Goal: Transaction & Acquisition: Download file/media

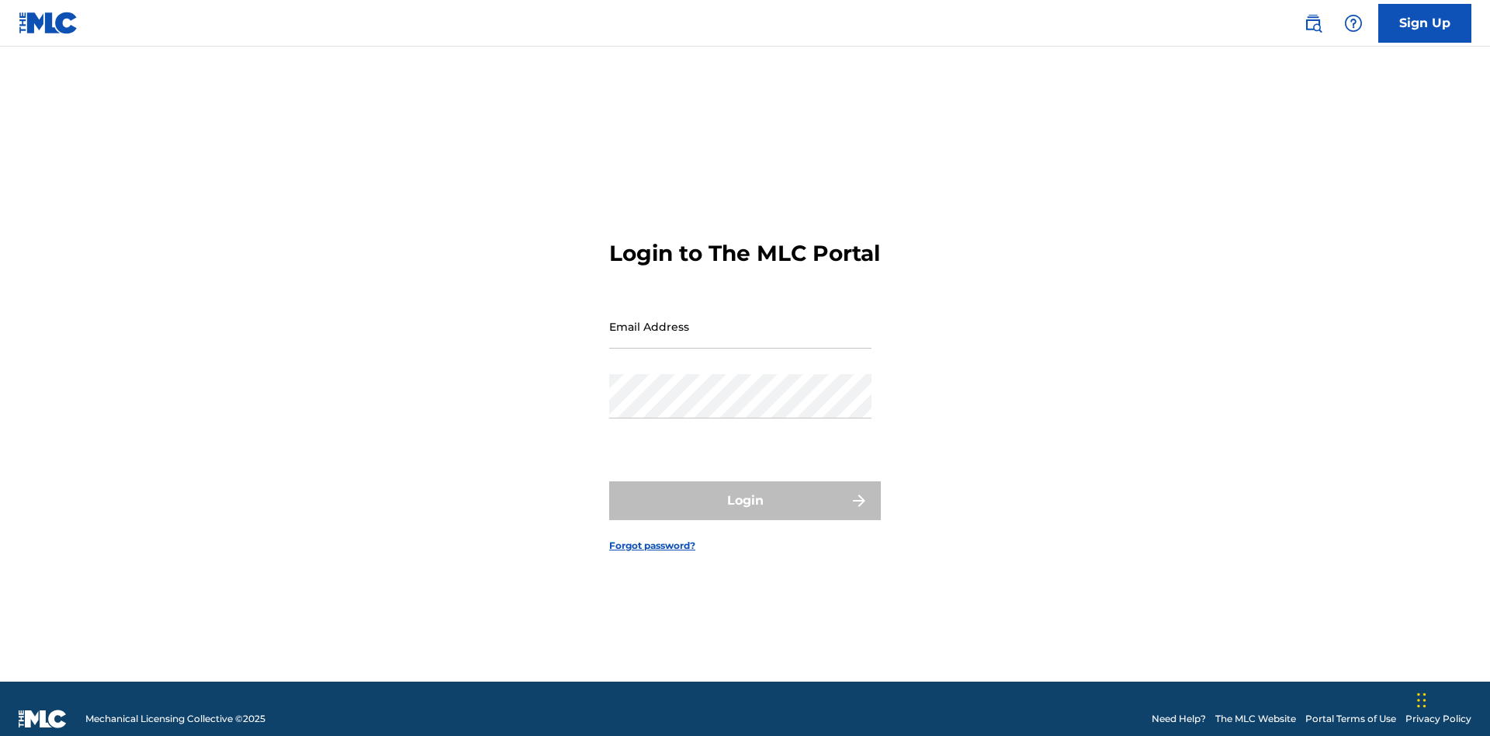
scroll to position [20, 0]
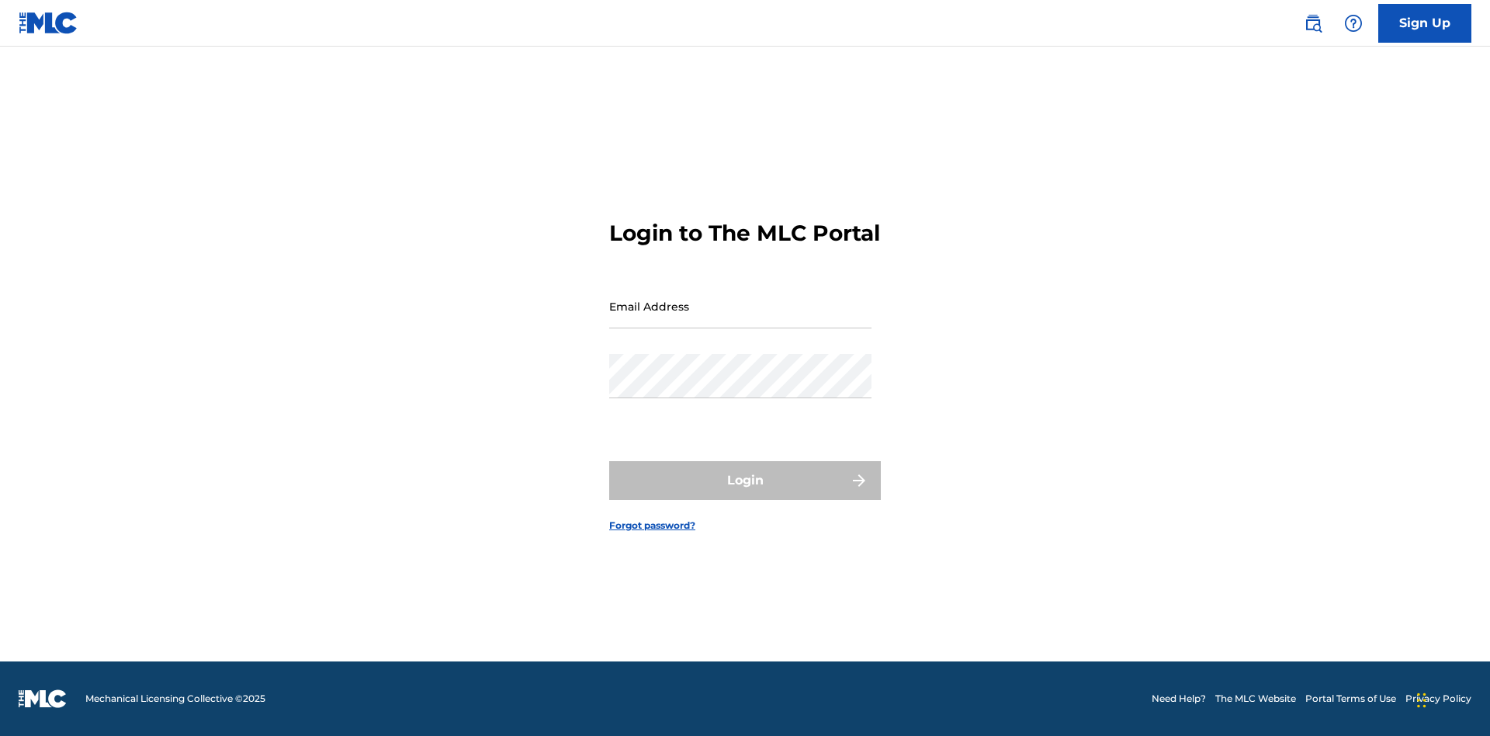
click at [740, 319] on input "Email Address" at bounding box center [740, 306] width 262 height 44
type input "9f686631-9005-4096-ac1b-5789141f5025@mailslurp.com"
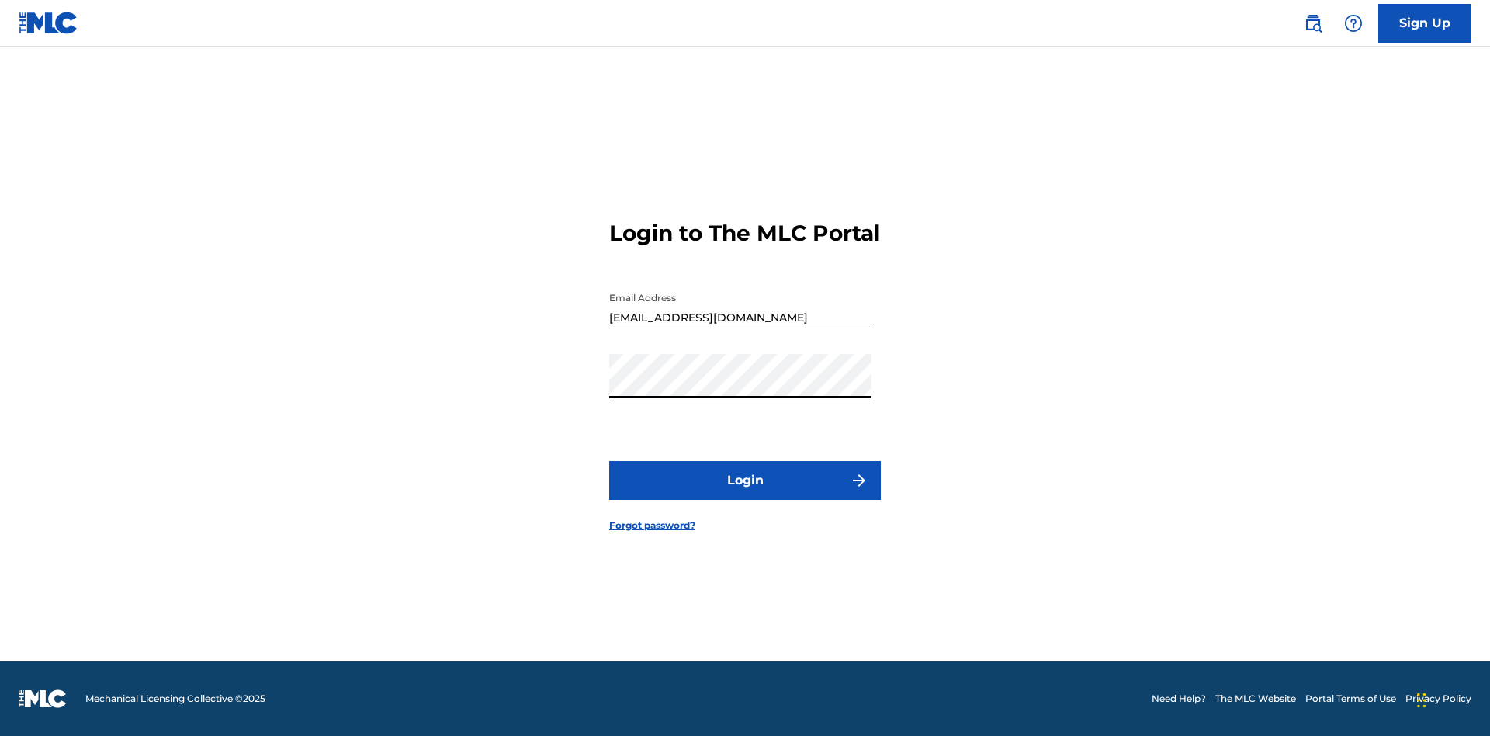
click at [745, 493] on button "Login" at bounding box center [745, 480] width 272 height 39
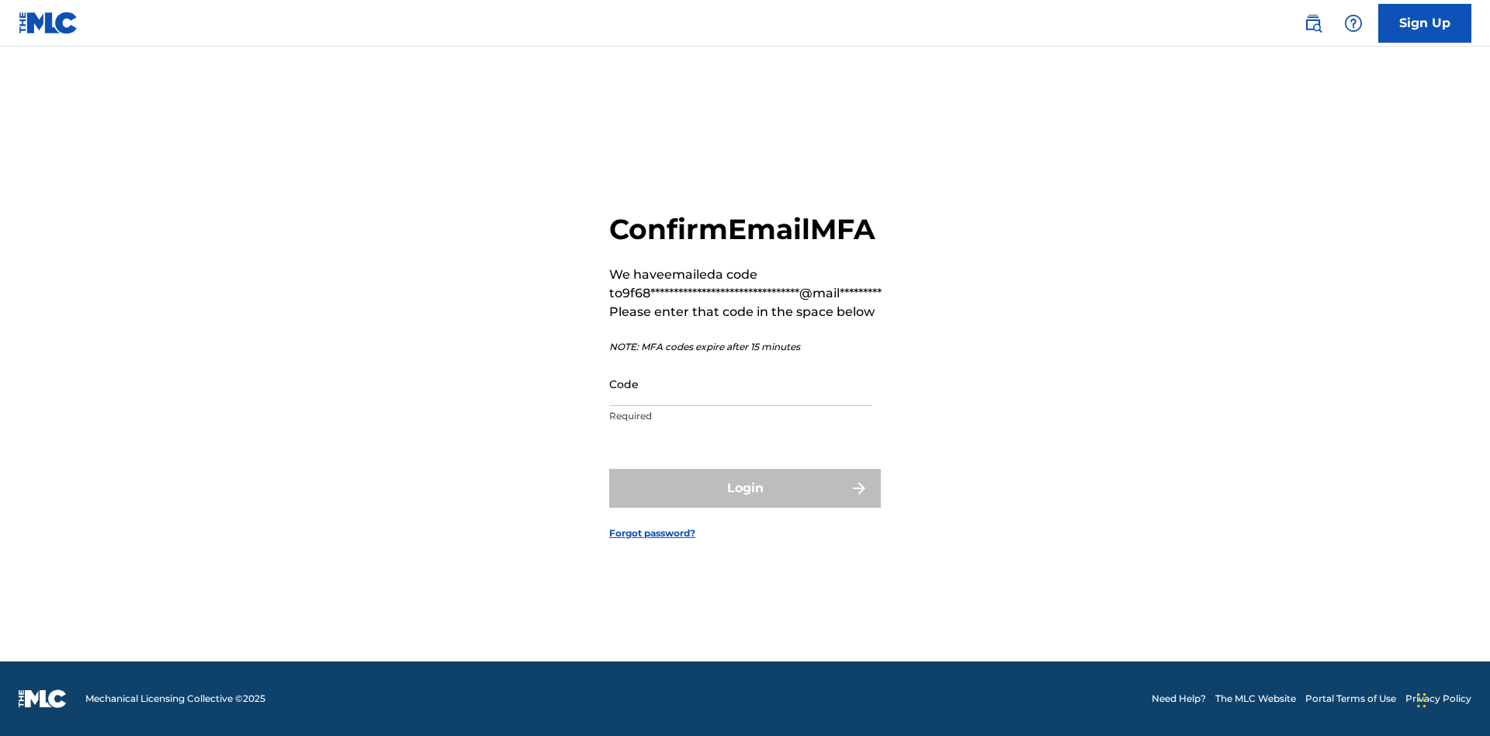
click at [740, 383] on input "Code" at bounding box center [740, 384] width 262 height 44
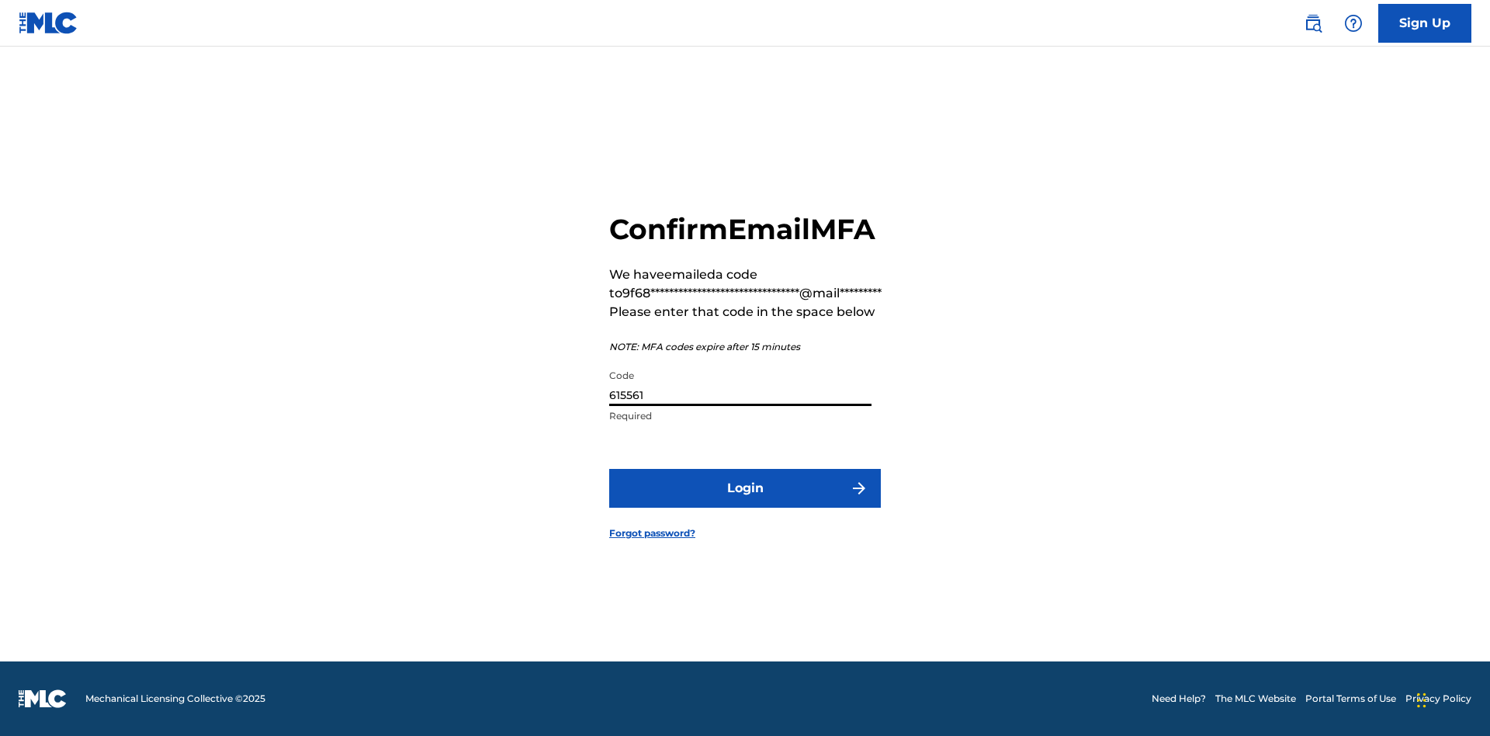
type input "615561"
click at [745, 487] on button "Login" at bounding box center [745, 488] width 272 height 39
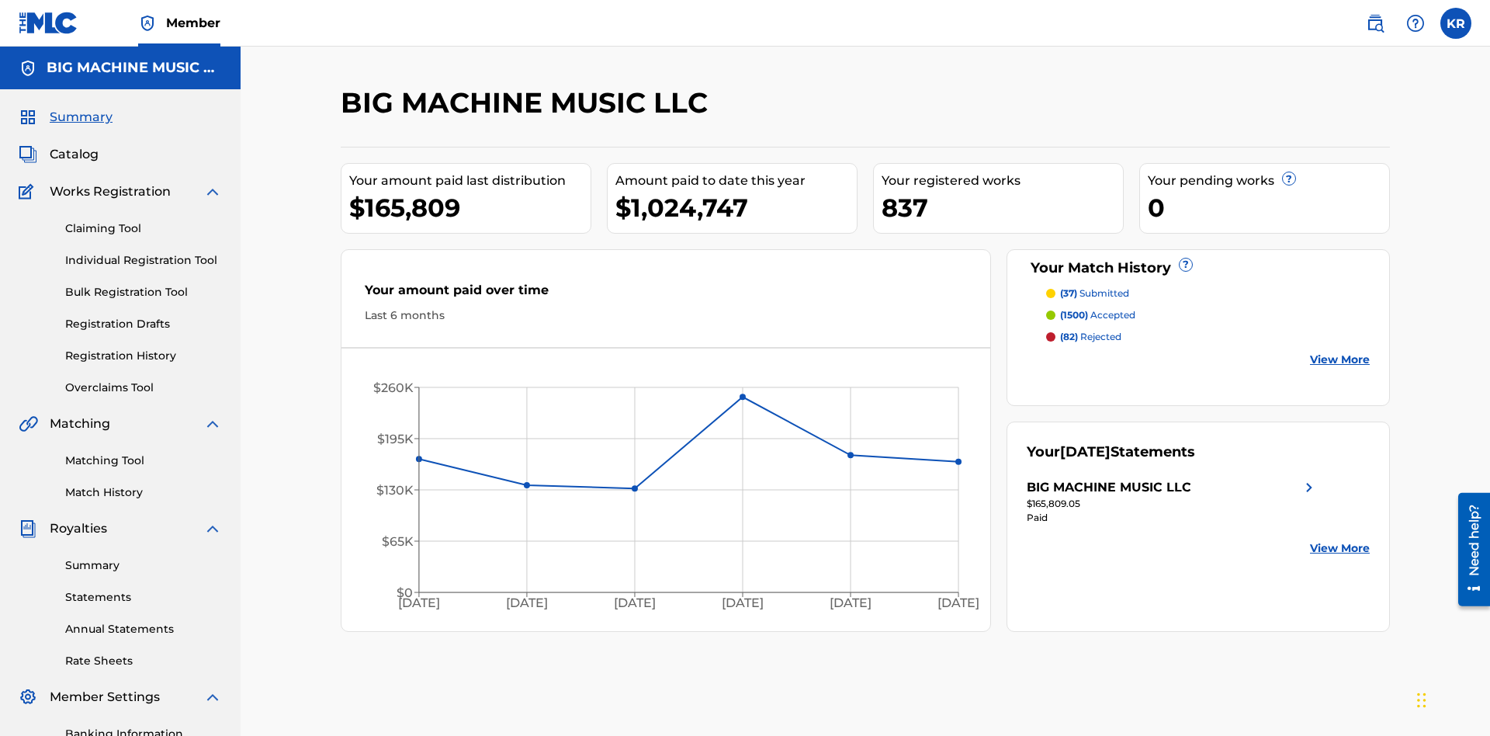
click at [144, 589] on link "Statements" at bounding box center [143, 597] width 157 height 16
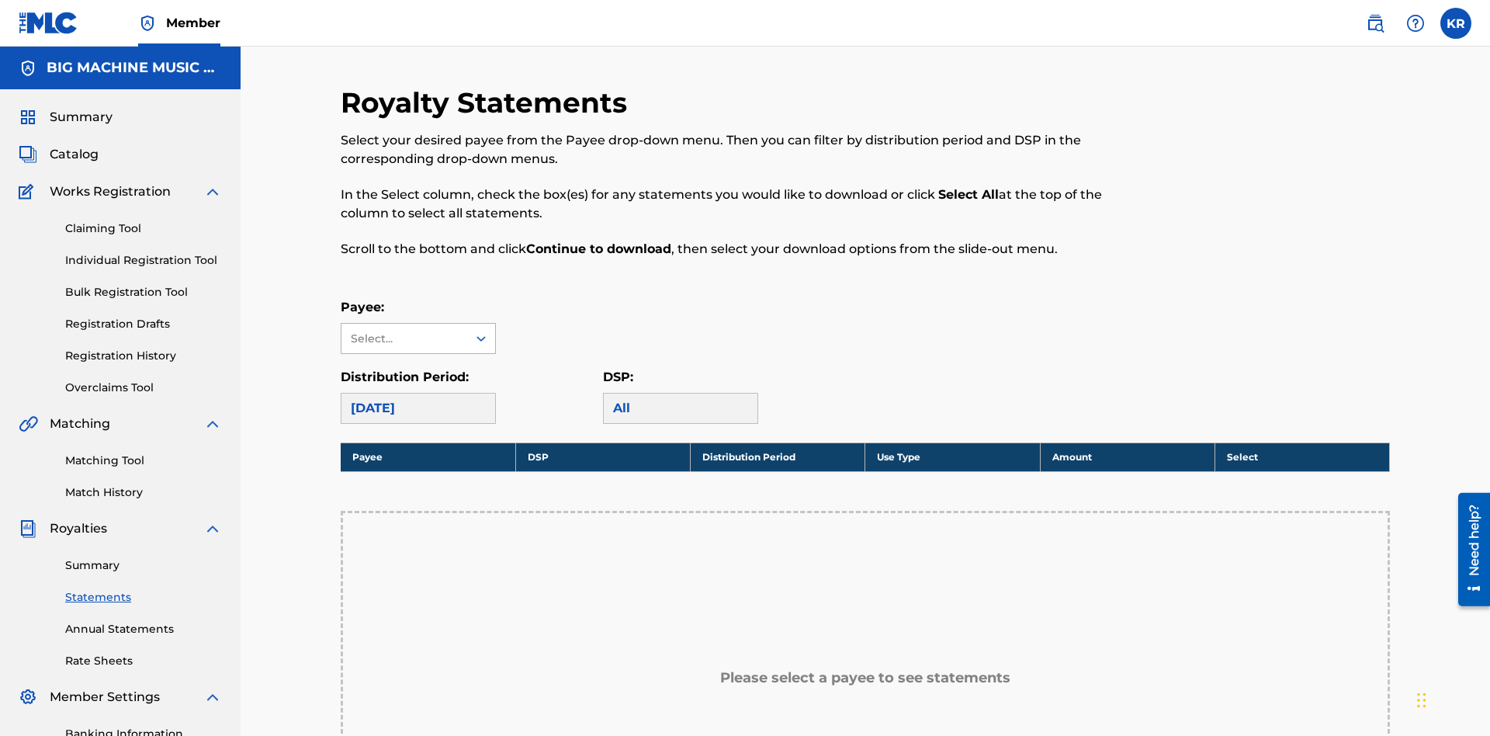
click at [404, 331] on div "Select..." at bounding box center [404, 339] width 106 height 16
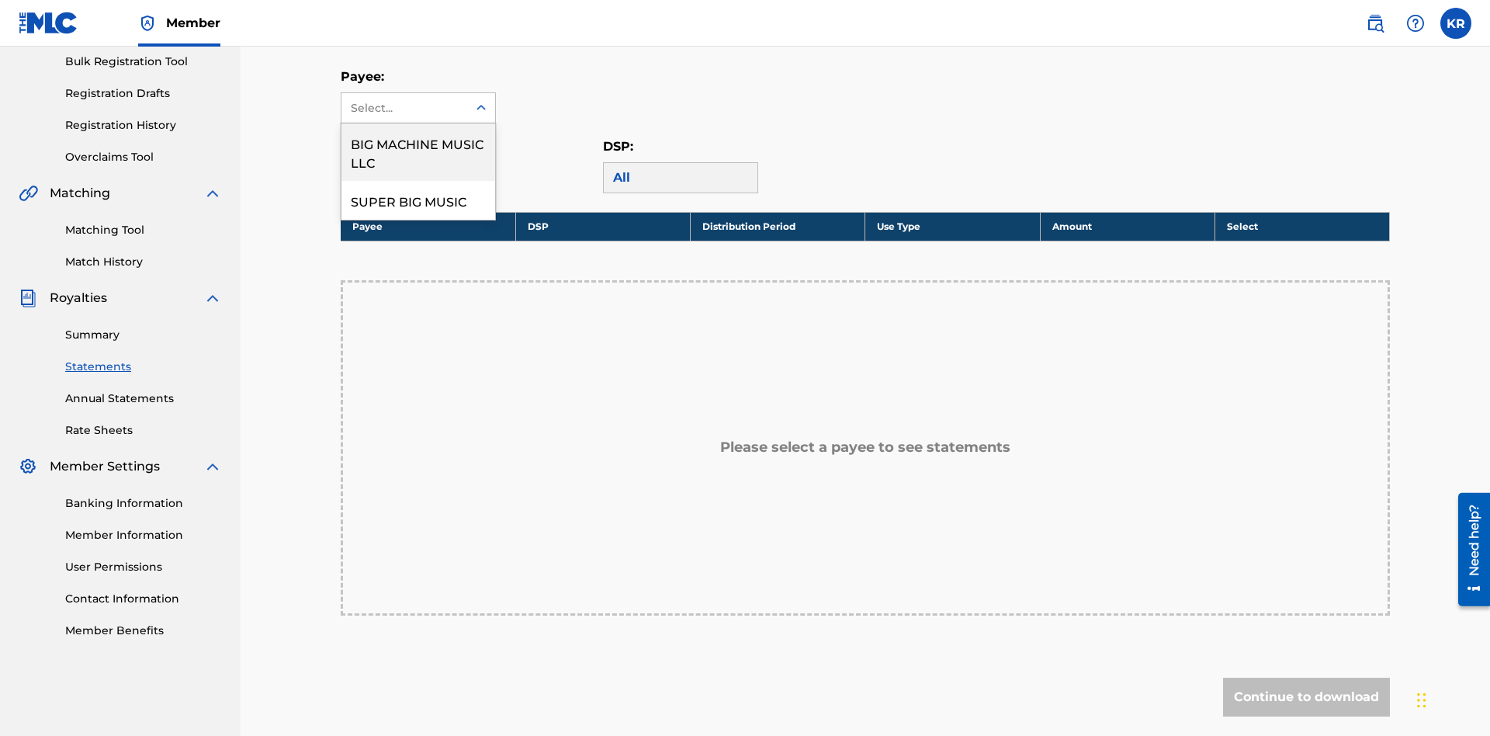
click at [418, 152] on div "BIG MACHINE MUSIC LLC" at bounding box center [418, 151] width 154 height 57
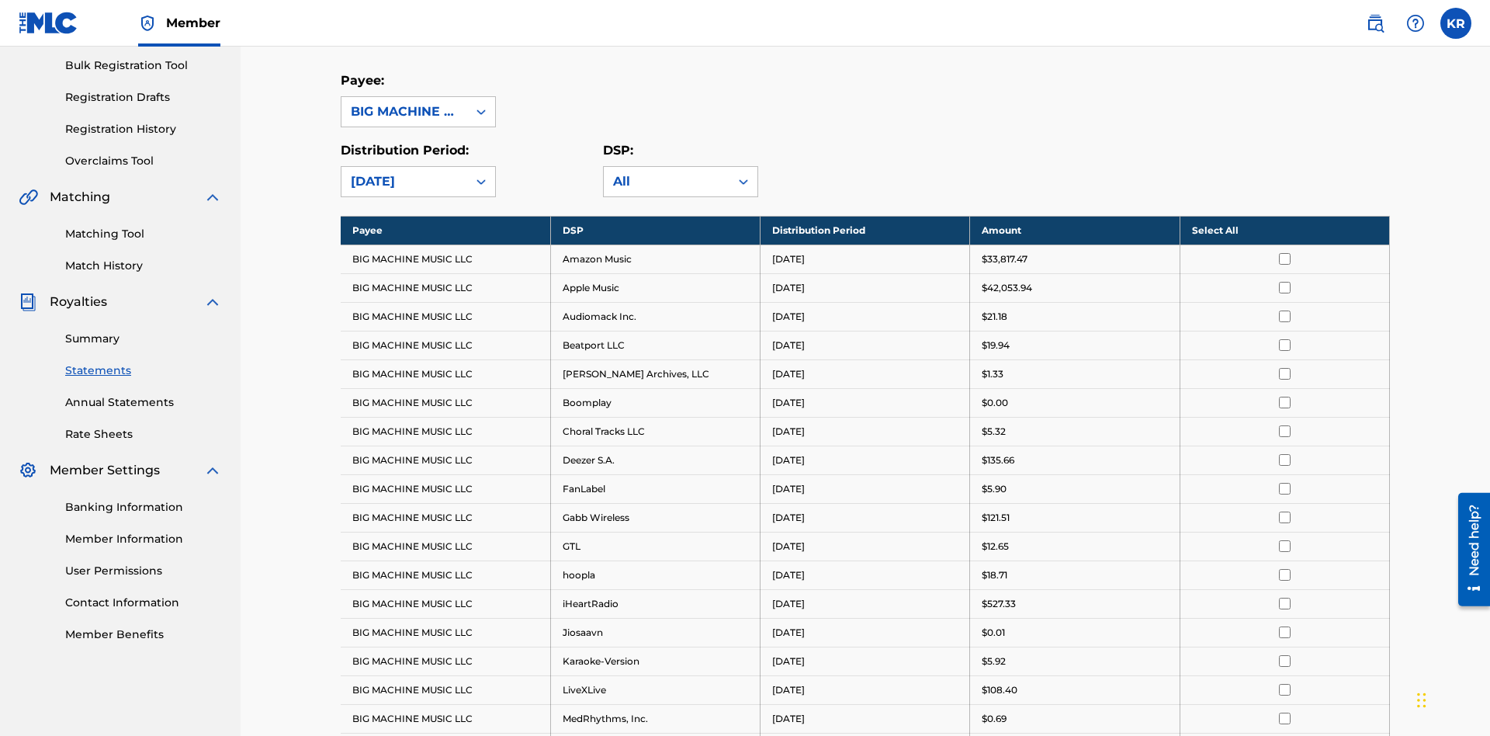
scroll to position [300, 0]
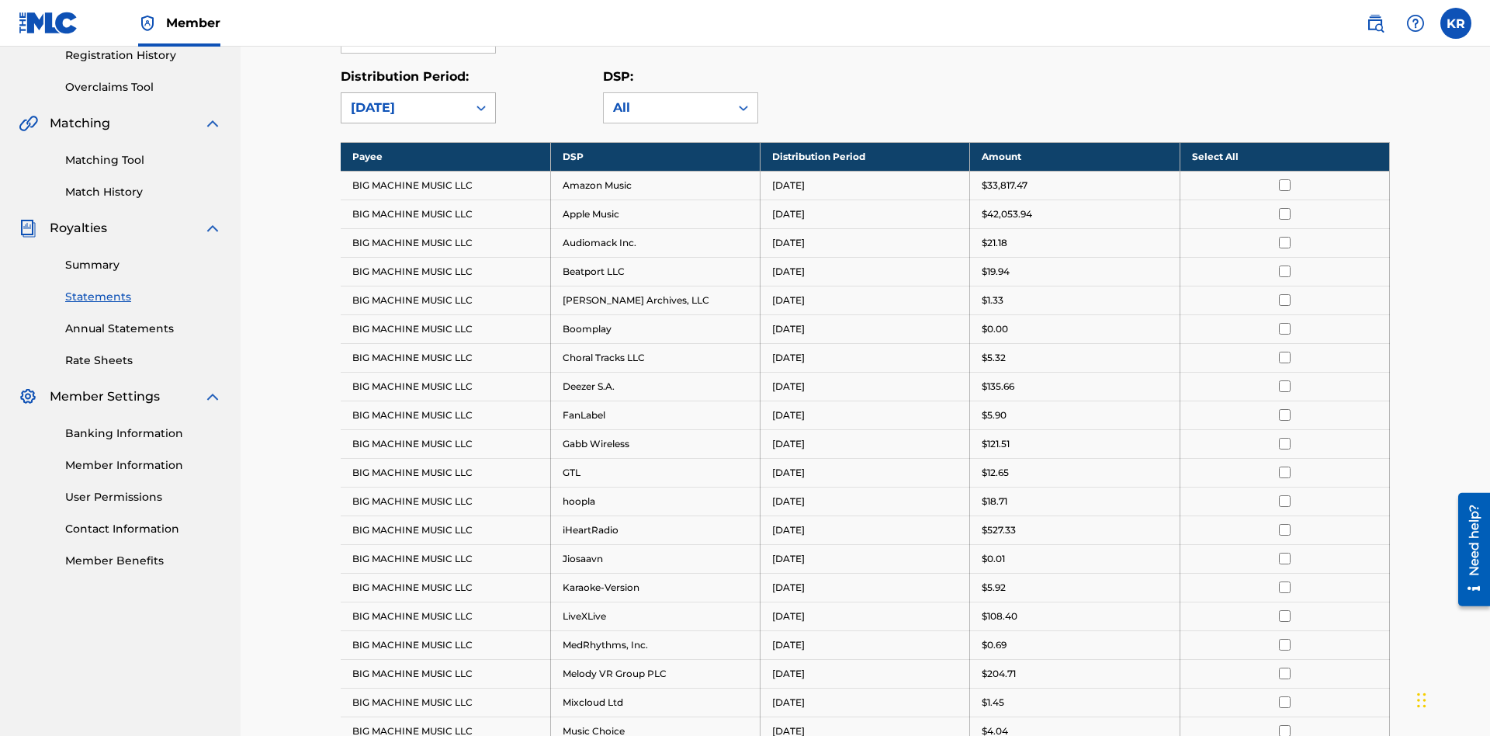
click at [404, 108] on div "June 2025" at bounding box center [404, 108] width 107 height 19
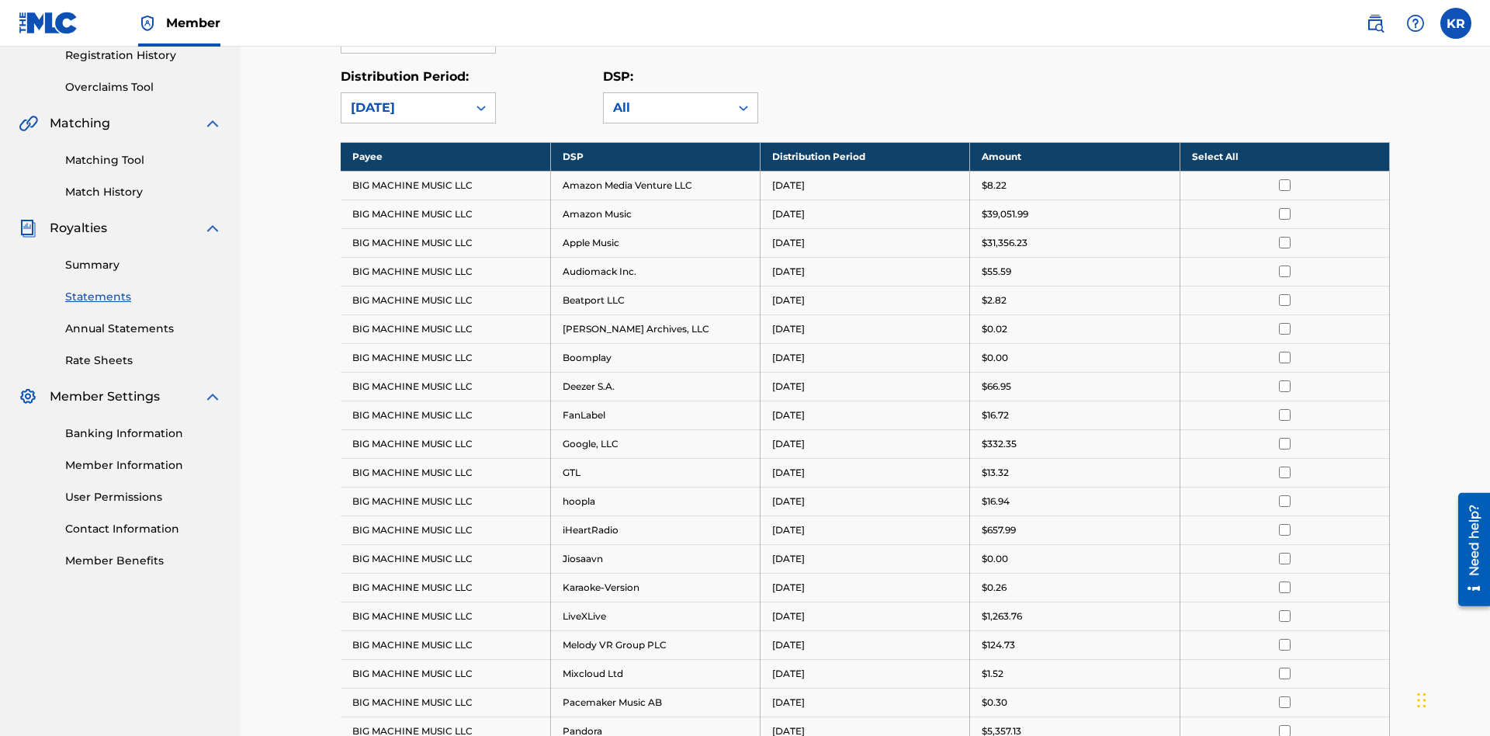
scroll to position [0, 0]
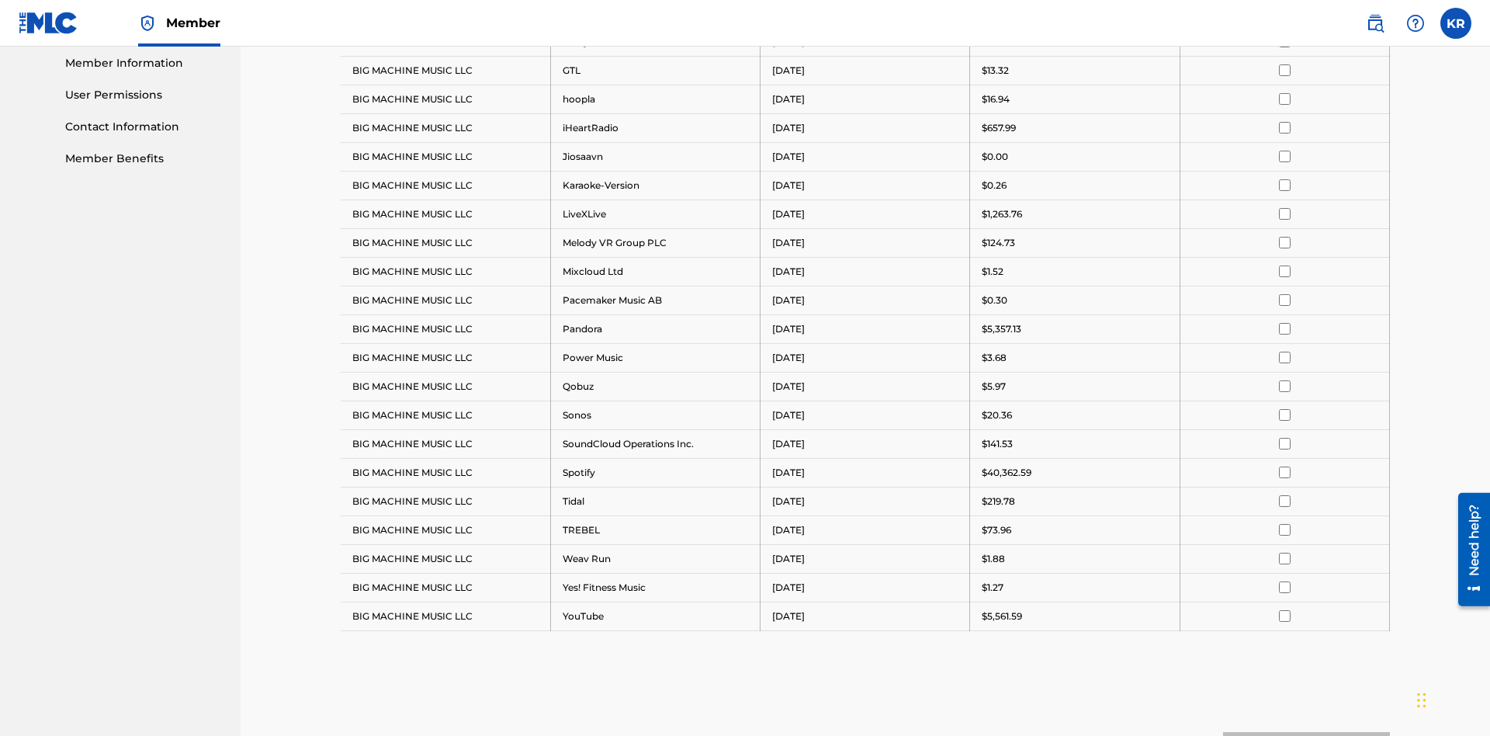
click at [1284, 99] on input "checkbox" at bounding box center [1285, 99] width 12 height 12
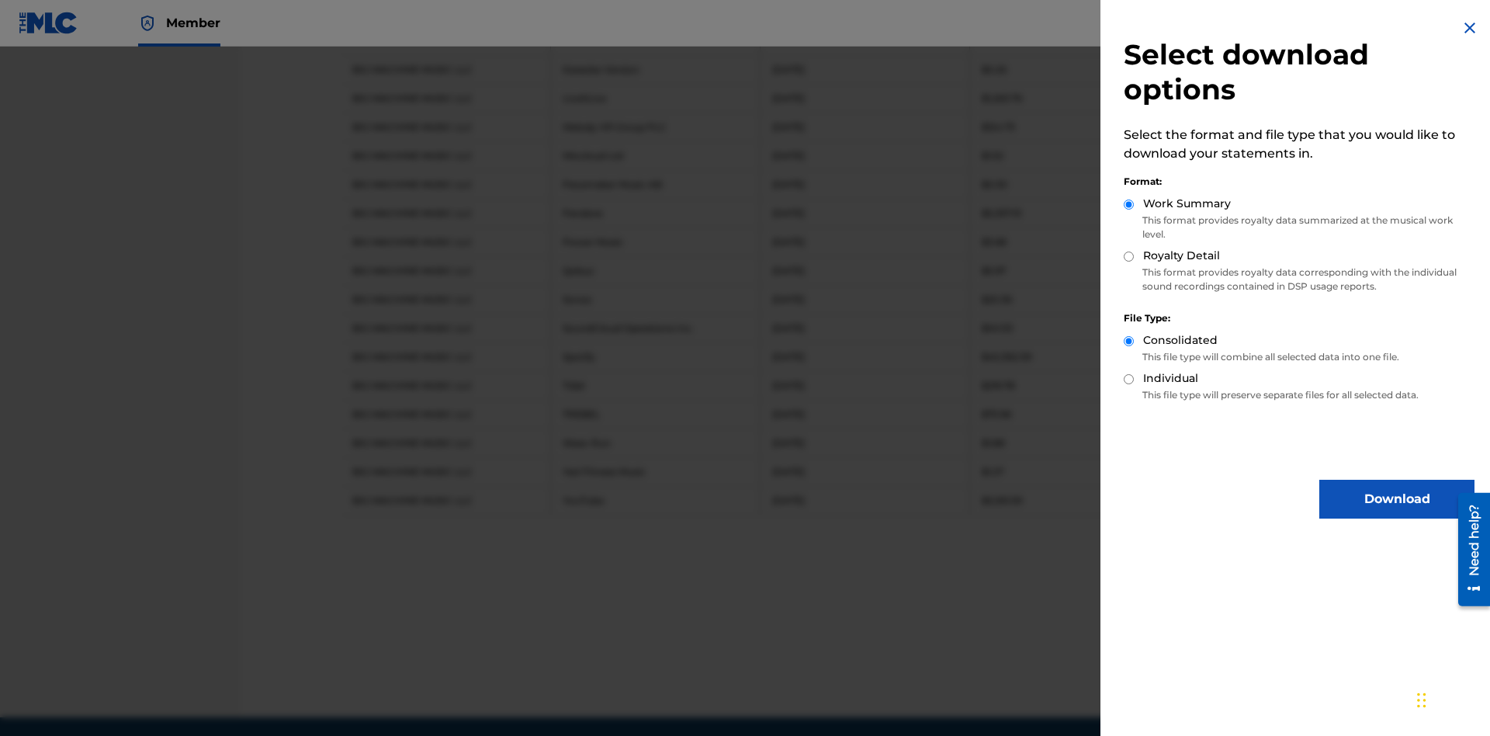
click at [1397, 499] on button "Download" at bounding box center [1396, 498] width 155 height 39
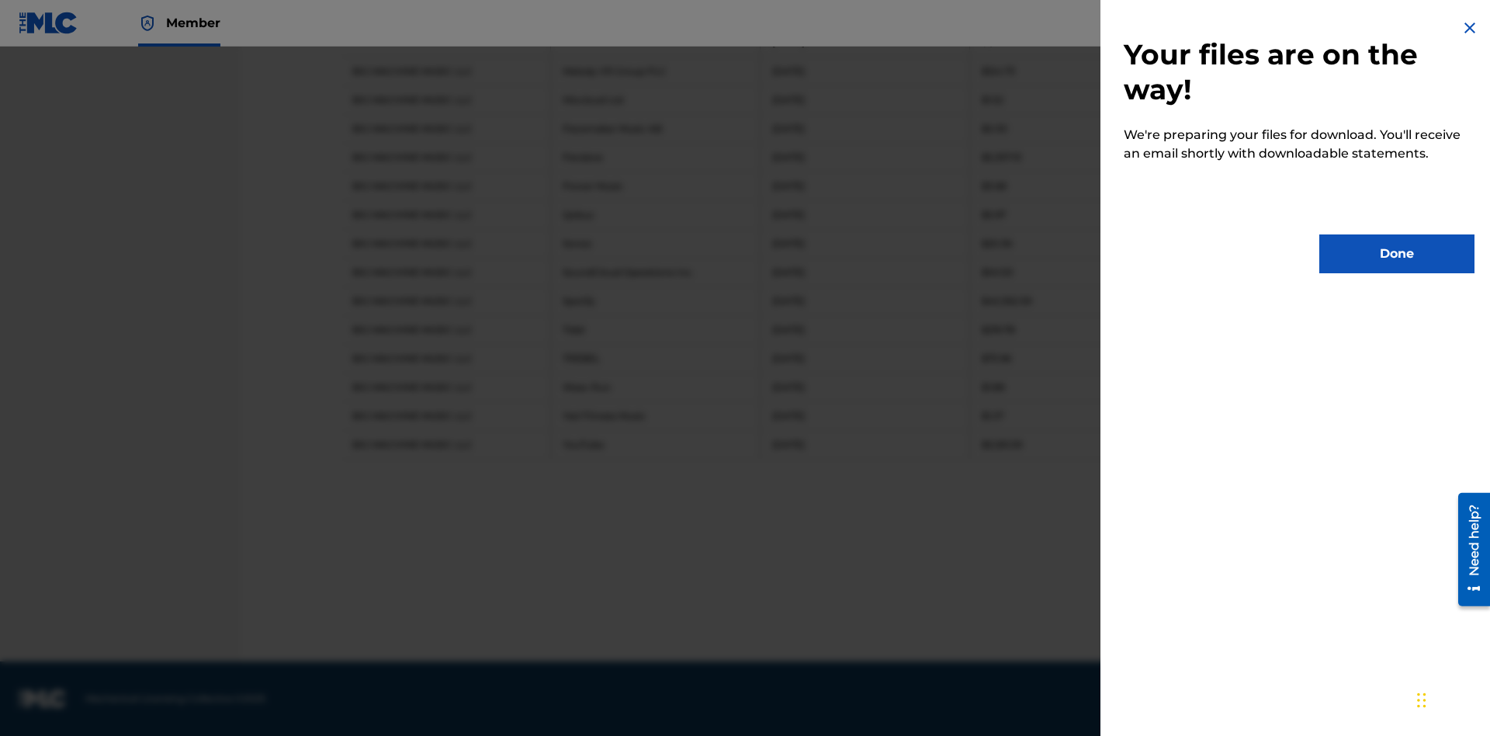
click at [1397, 254] on button "Done" at bounding box center [1396, 253] width 155 height 39
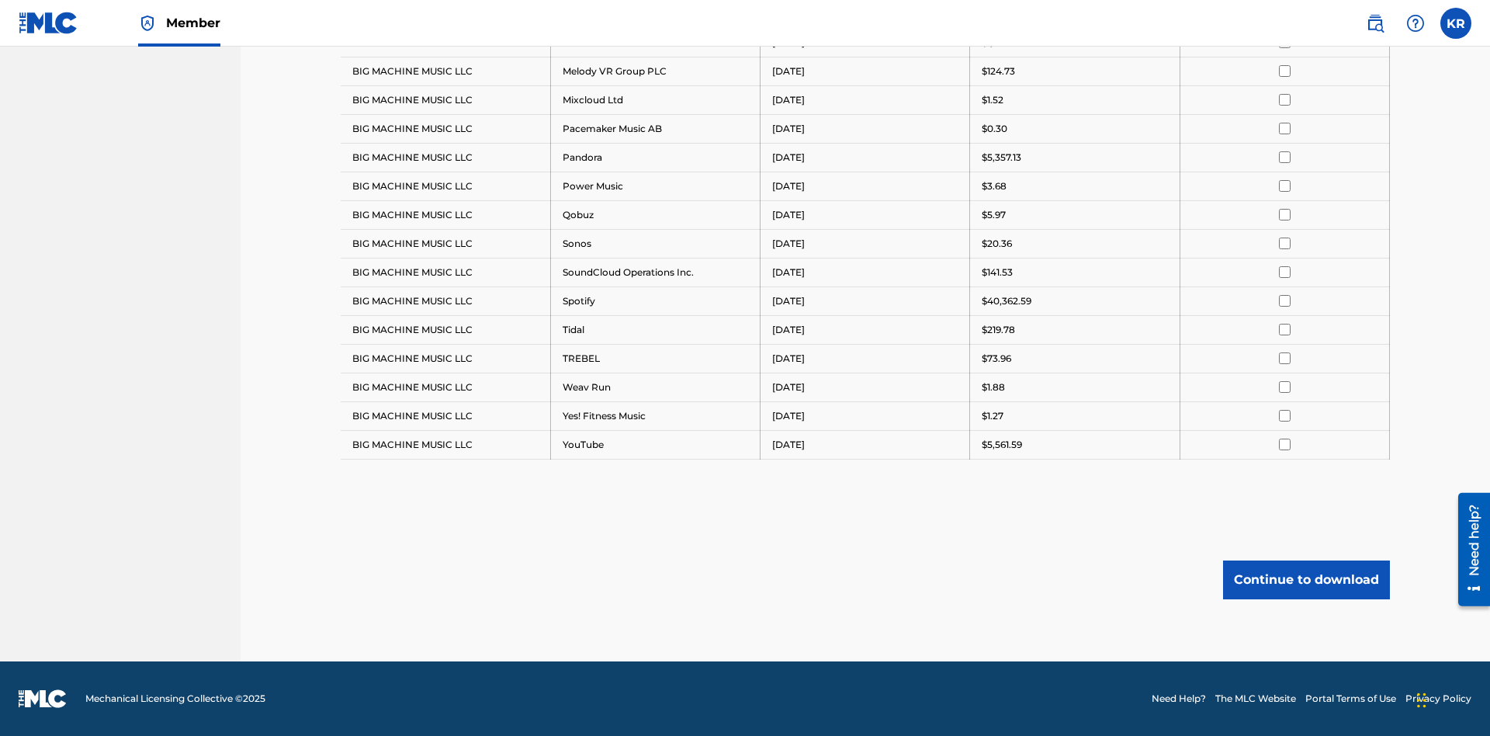
click at [1306, 579] on button "Continue to download" at bounding box center [1306, 579] width 167 height 39
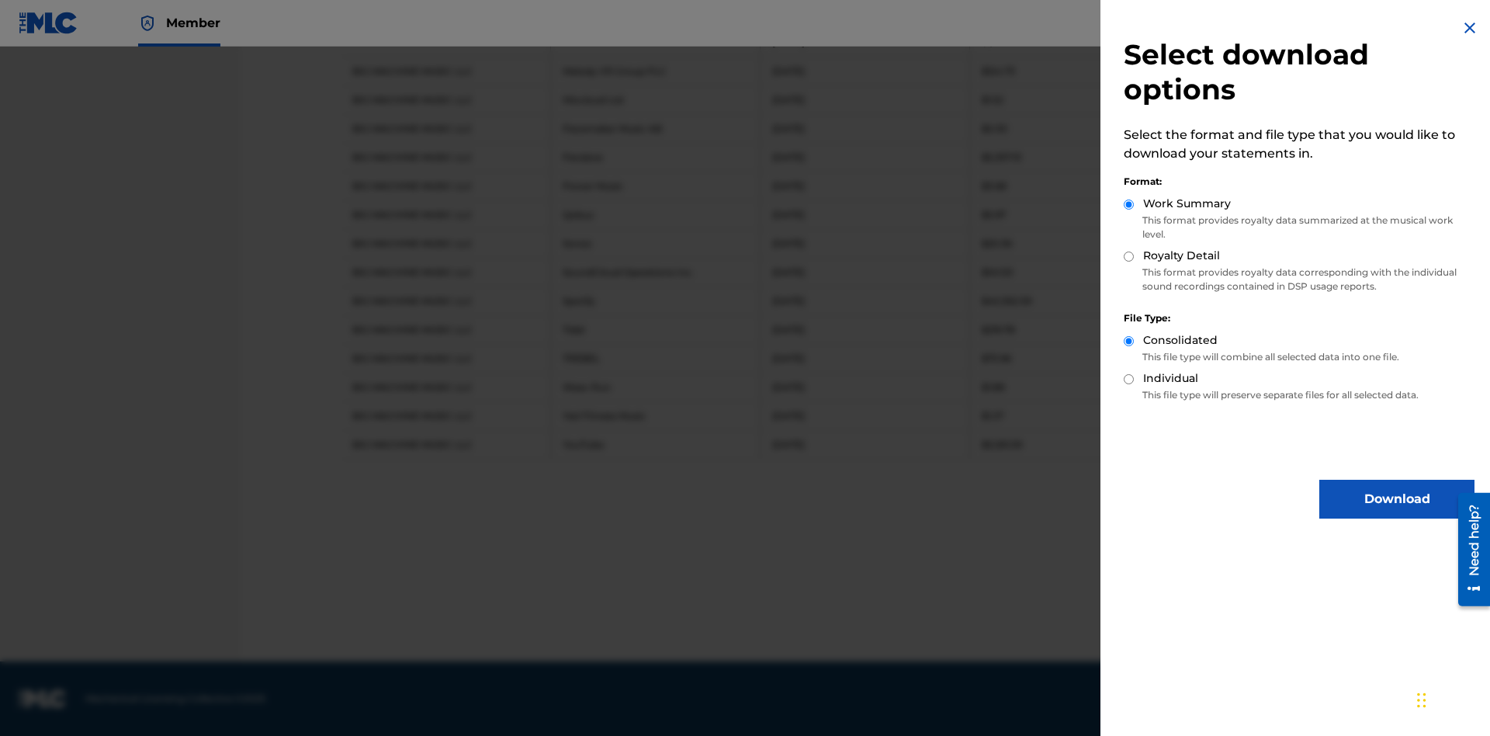
click at [1129, 256] on input "Royalty Detail" at bounding box center [1128, 256] width 10 height 10
radio input "true"
click at [1397, 499] on button "Download" at bounding box center [1396, 498] width 155 height 39
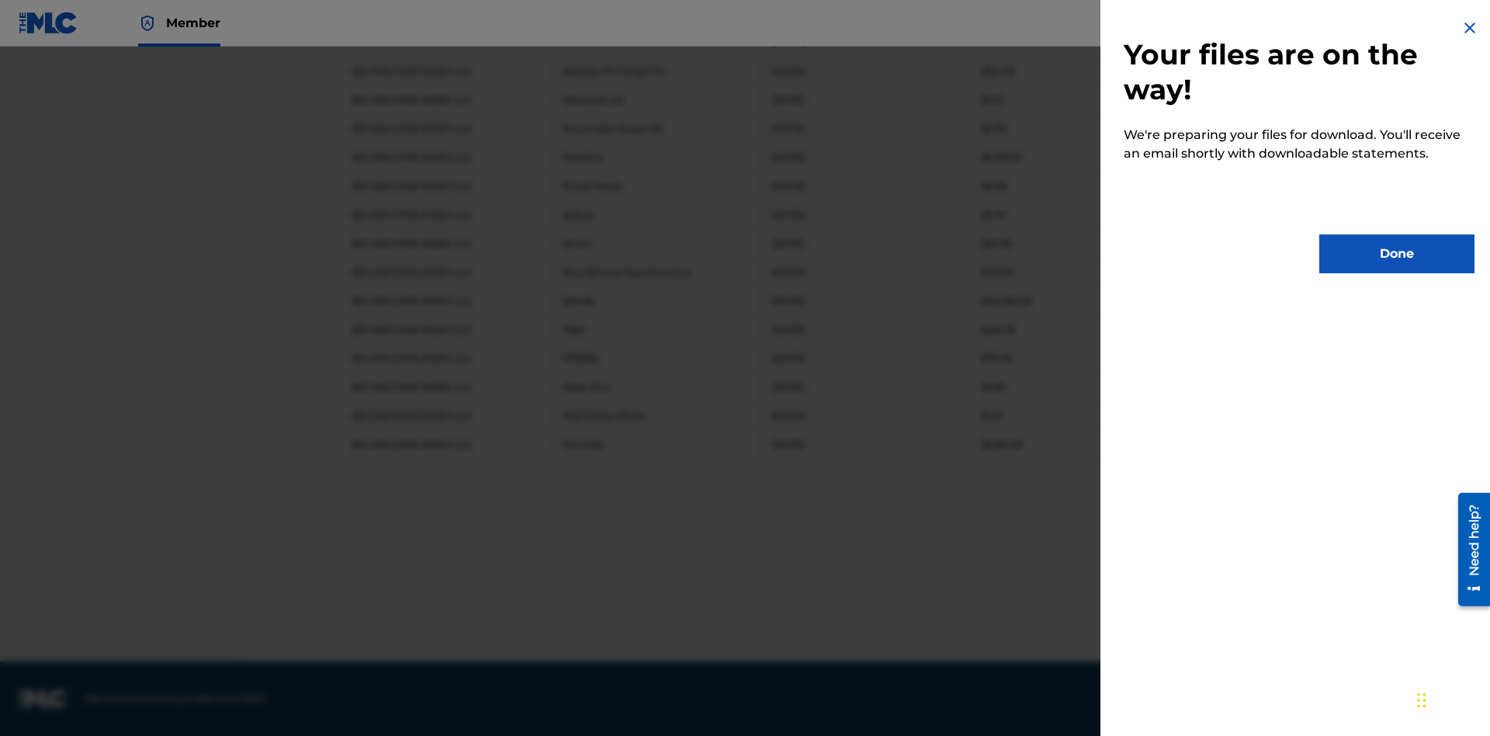
click at [1397, 254] on button "Done" at bounding box center [1396, 253] width 155 height 39
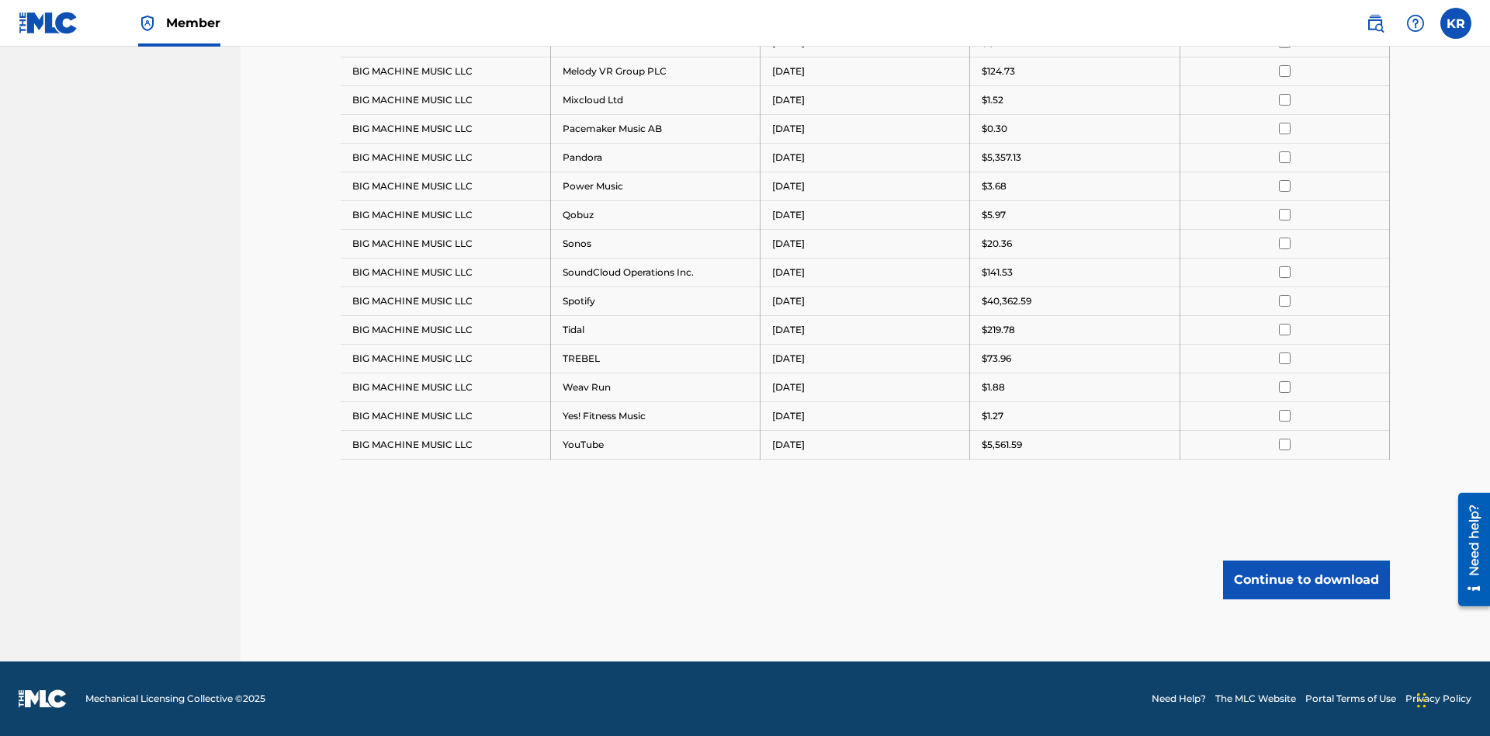
click at [1306, 579] on button "Continue to download" at bounding box center [1306, 579] width 167 height 39
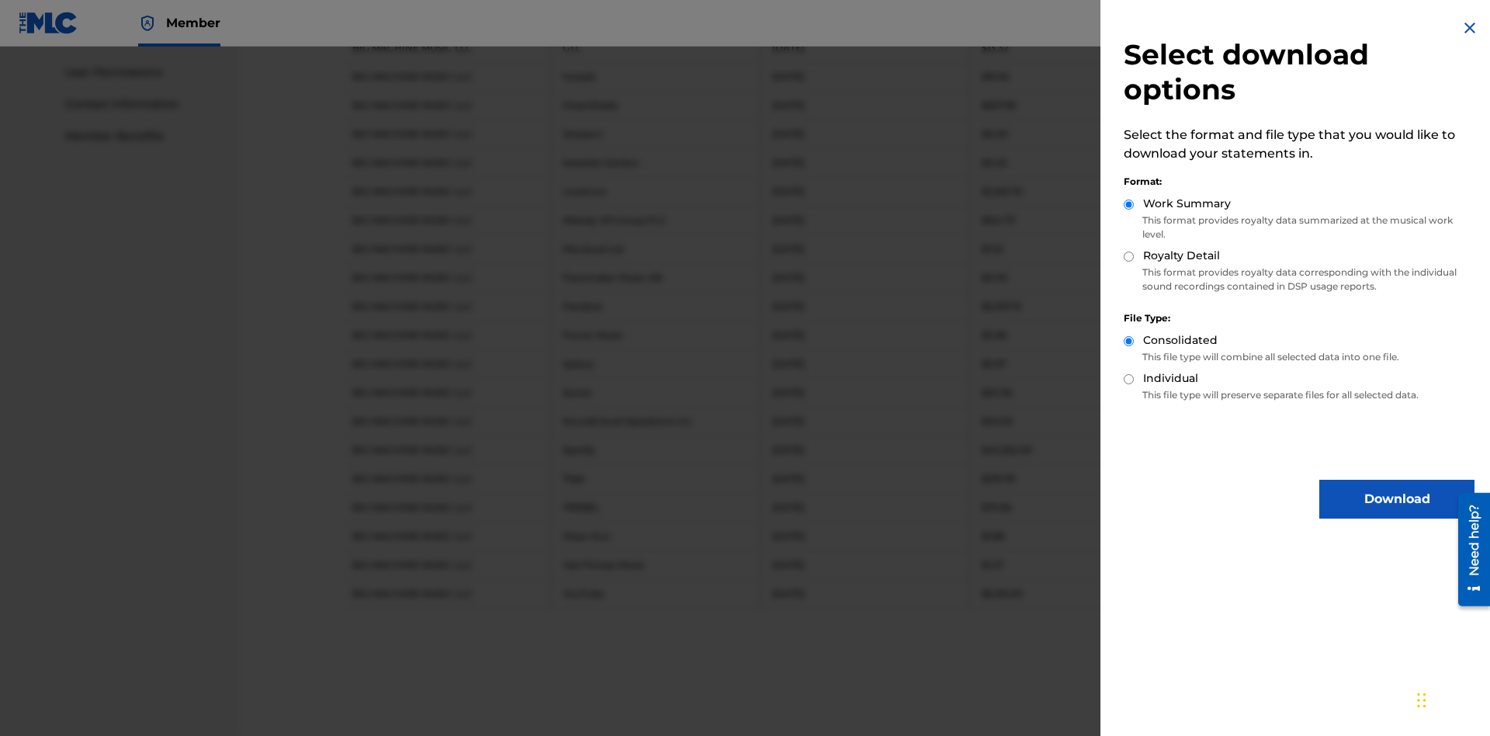
click at [1129, 379] on input "Individual" at bounding box center [1128, 379] width 10 height 10
radio input "true"
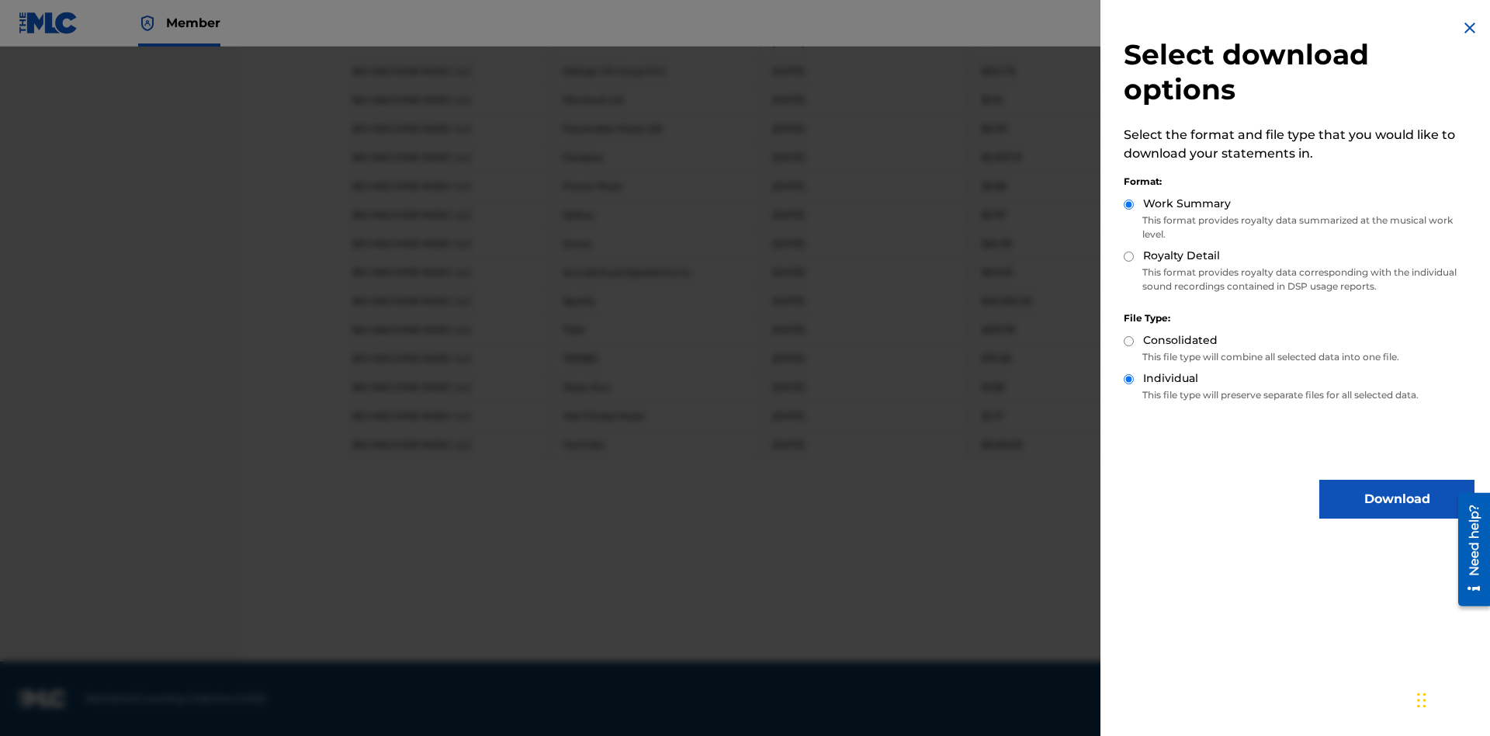
click at [1397, 499] on button "Download" at bounding box center [1396, 498] width 155 height 39
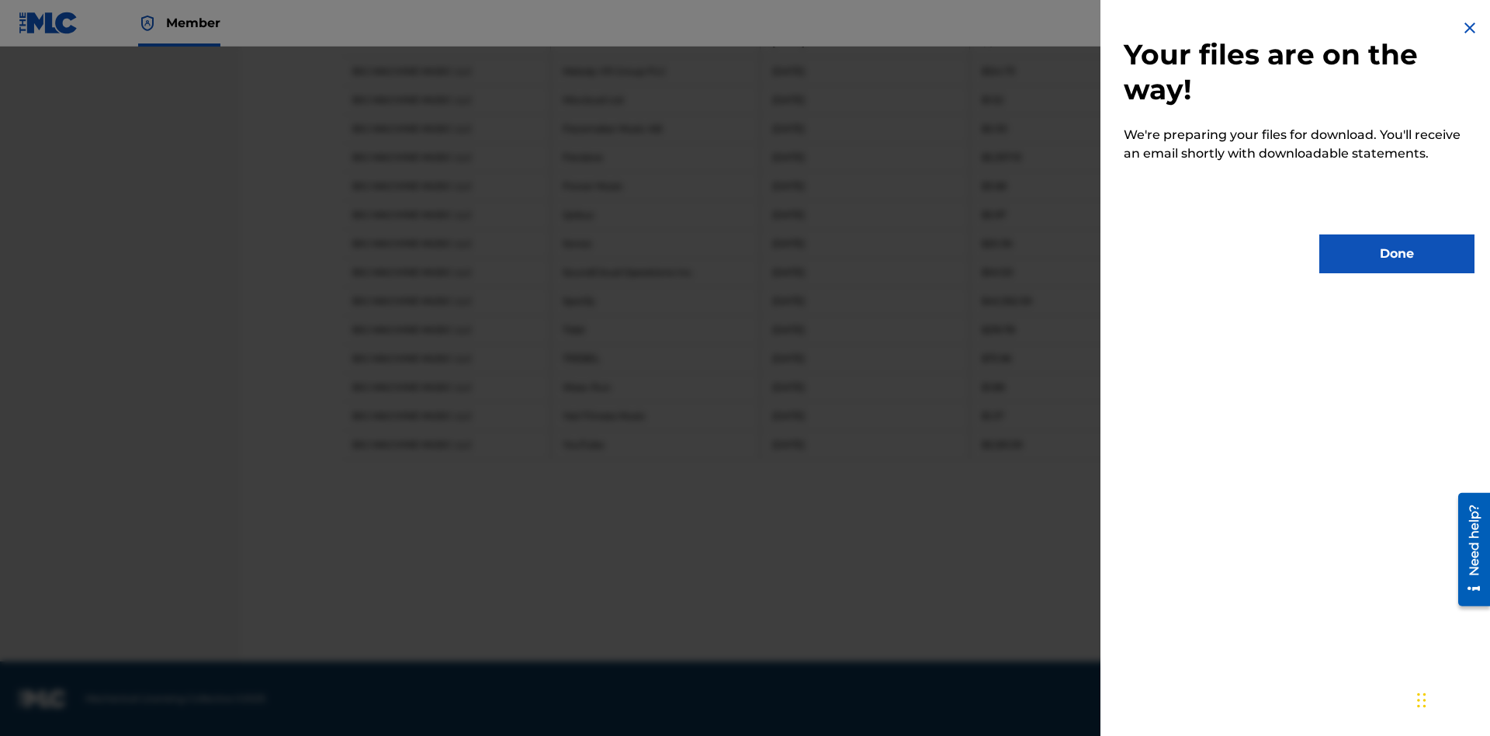
click at [1397, 254] on button "Done" at bounding box center [1396, 253] width 155 height 39
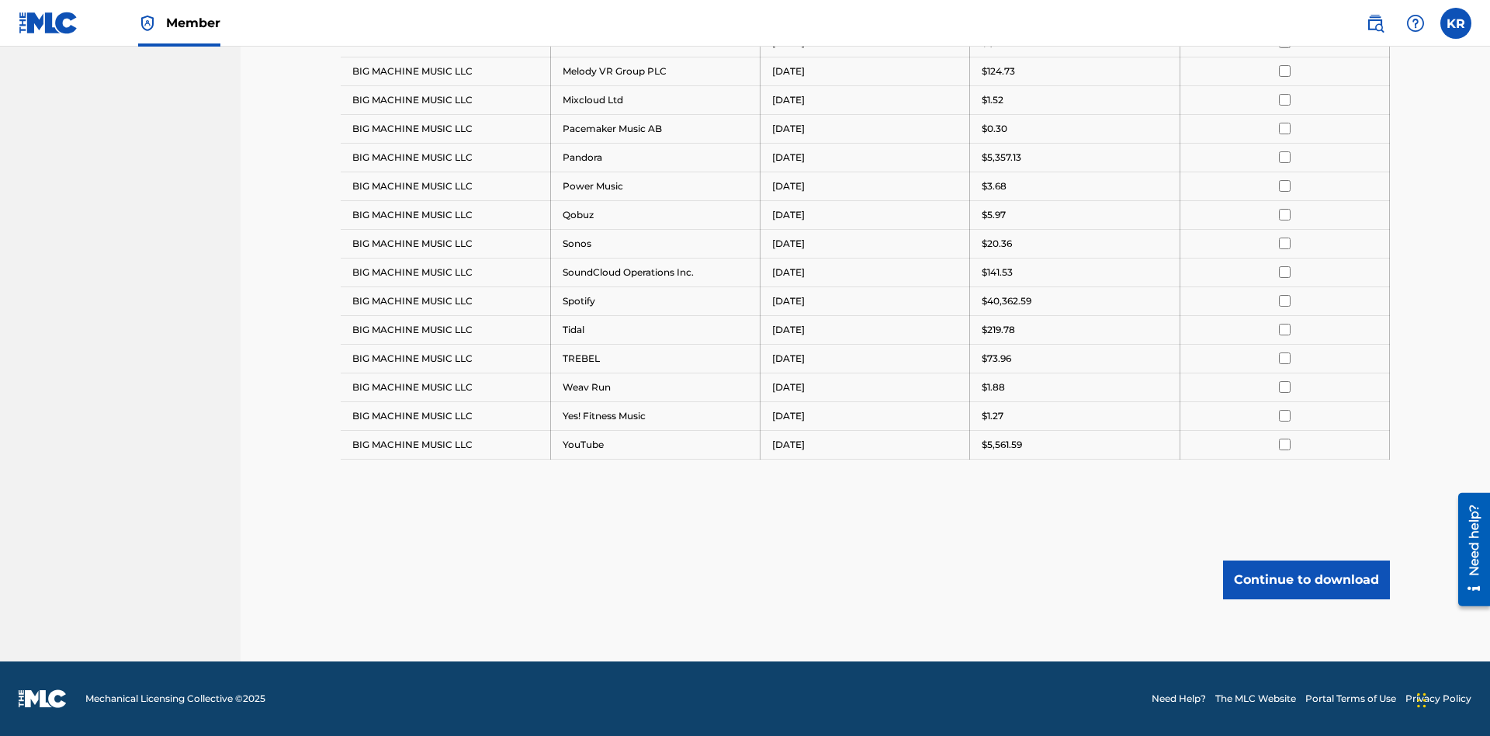
click at [1306, 579] on button "Continue to download" at bounding box center [1306, 579] width 167 height 39
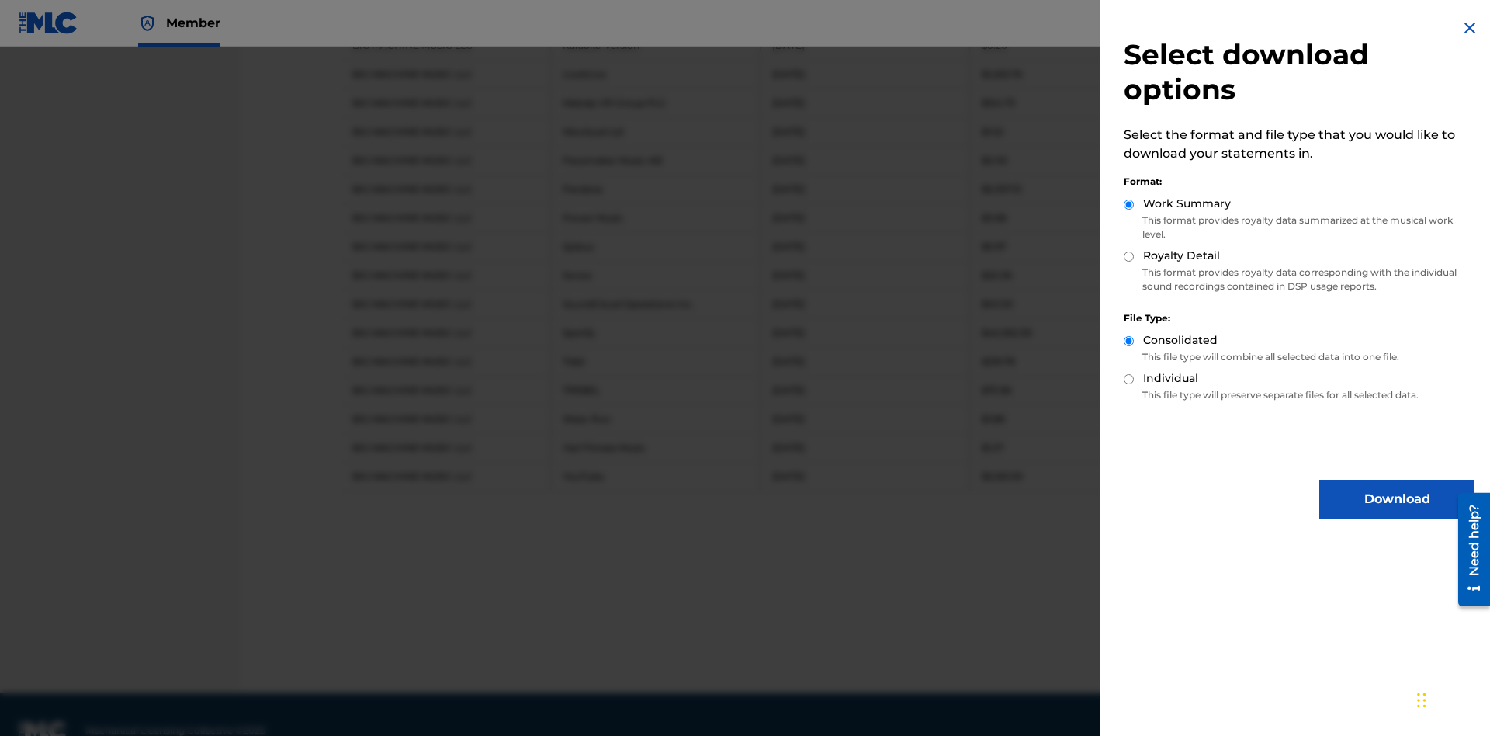
click at [1129, 256] on input "Royalty Detail" at bounding box center [1128, 256] width 10 height 10
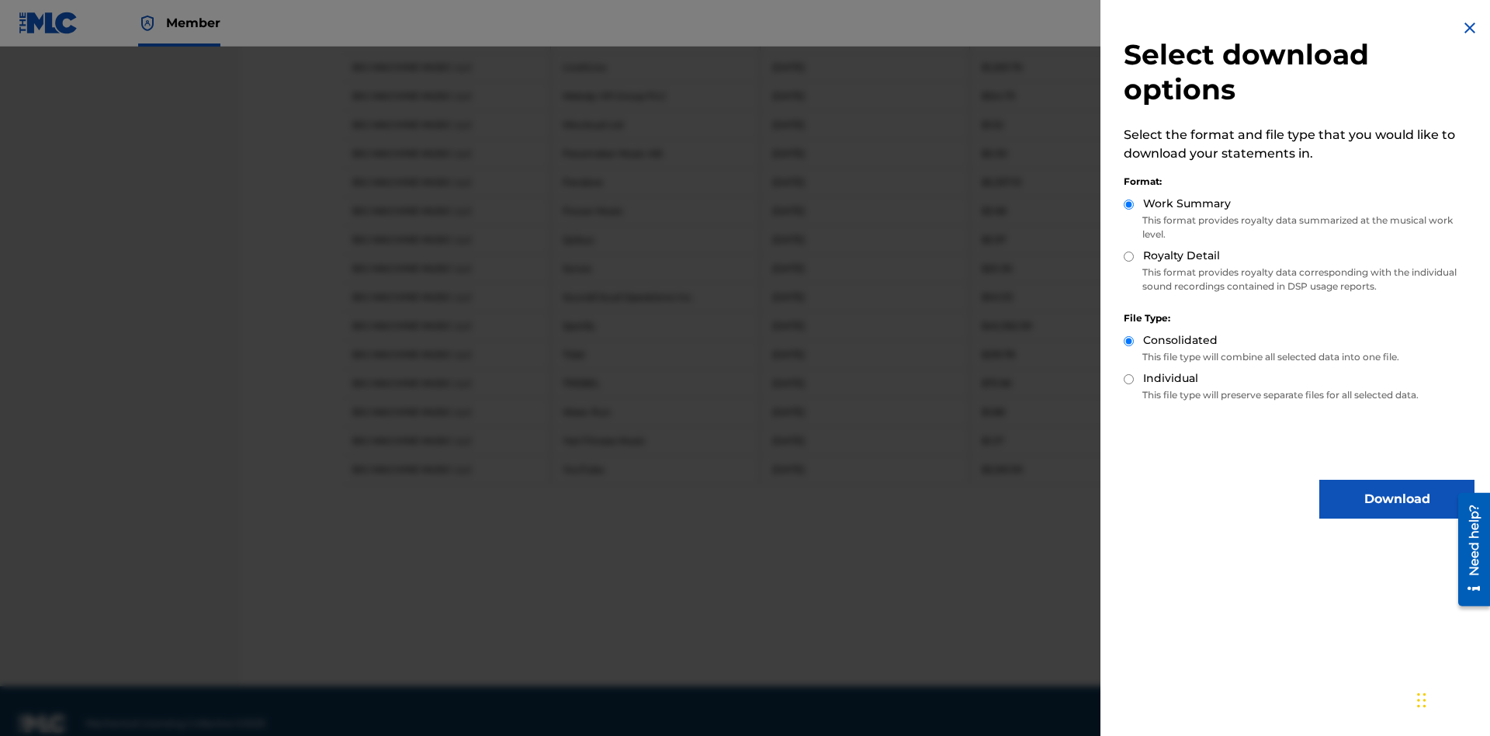
radio input "true"
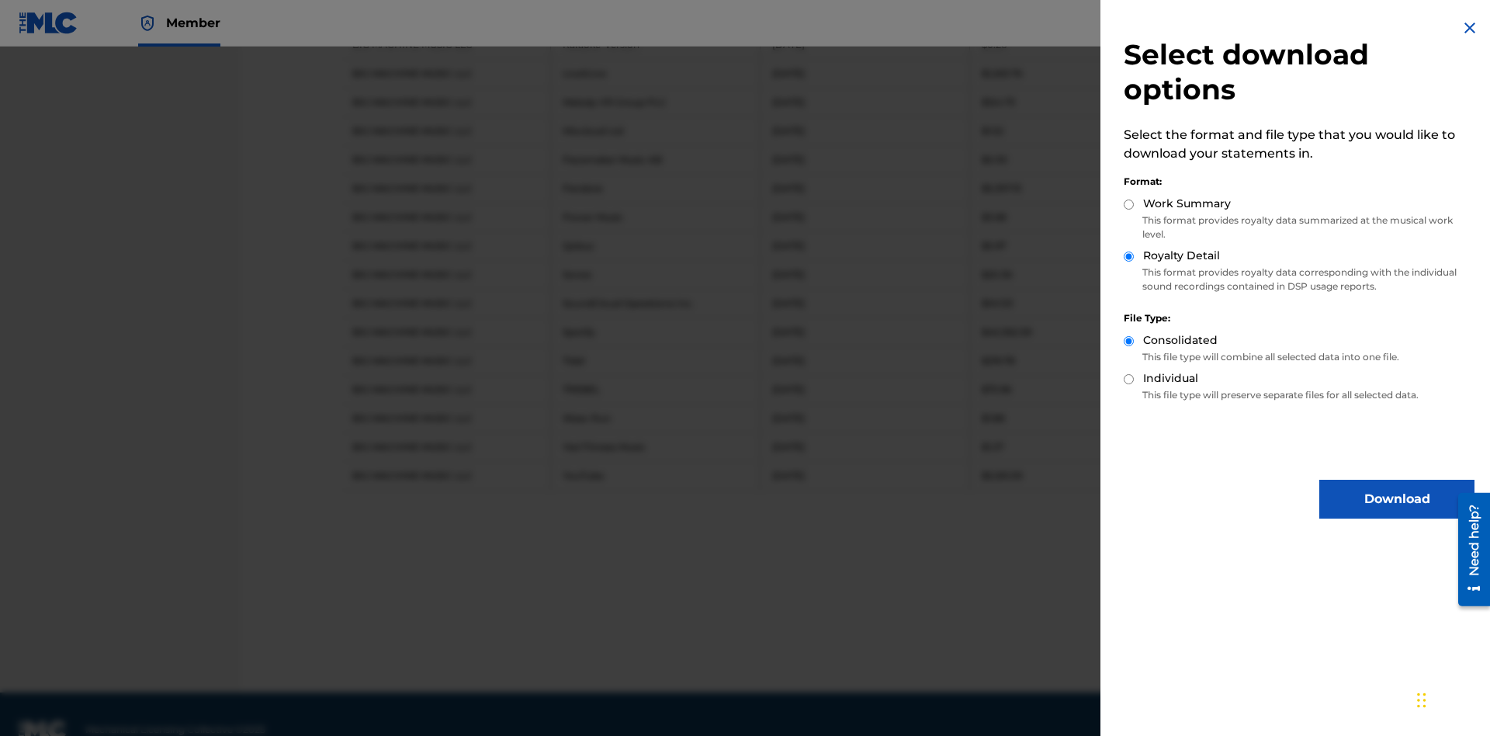
click at [1129, 379] on input "Individual" at bounding box center [1128, 379] width 10 height 10
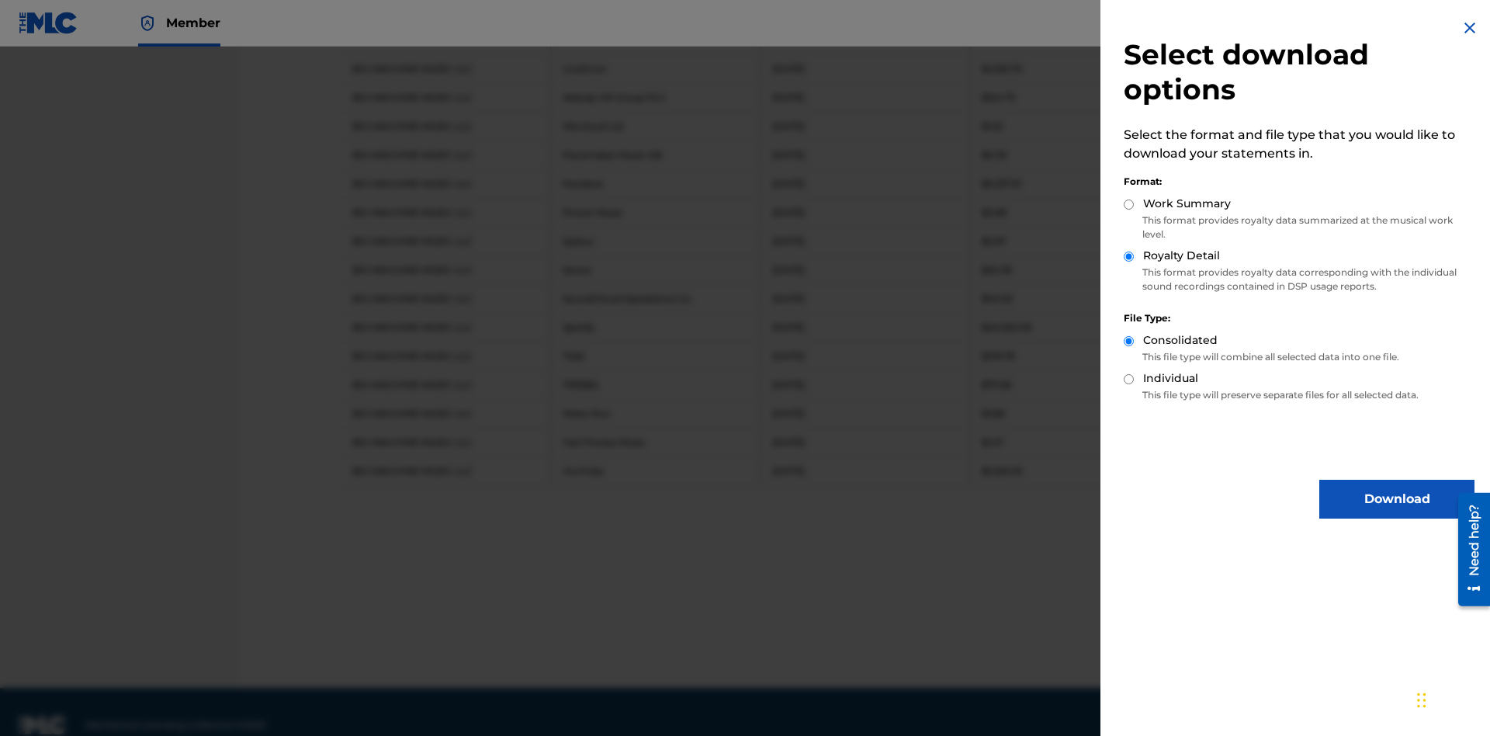
radio input "true"
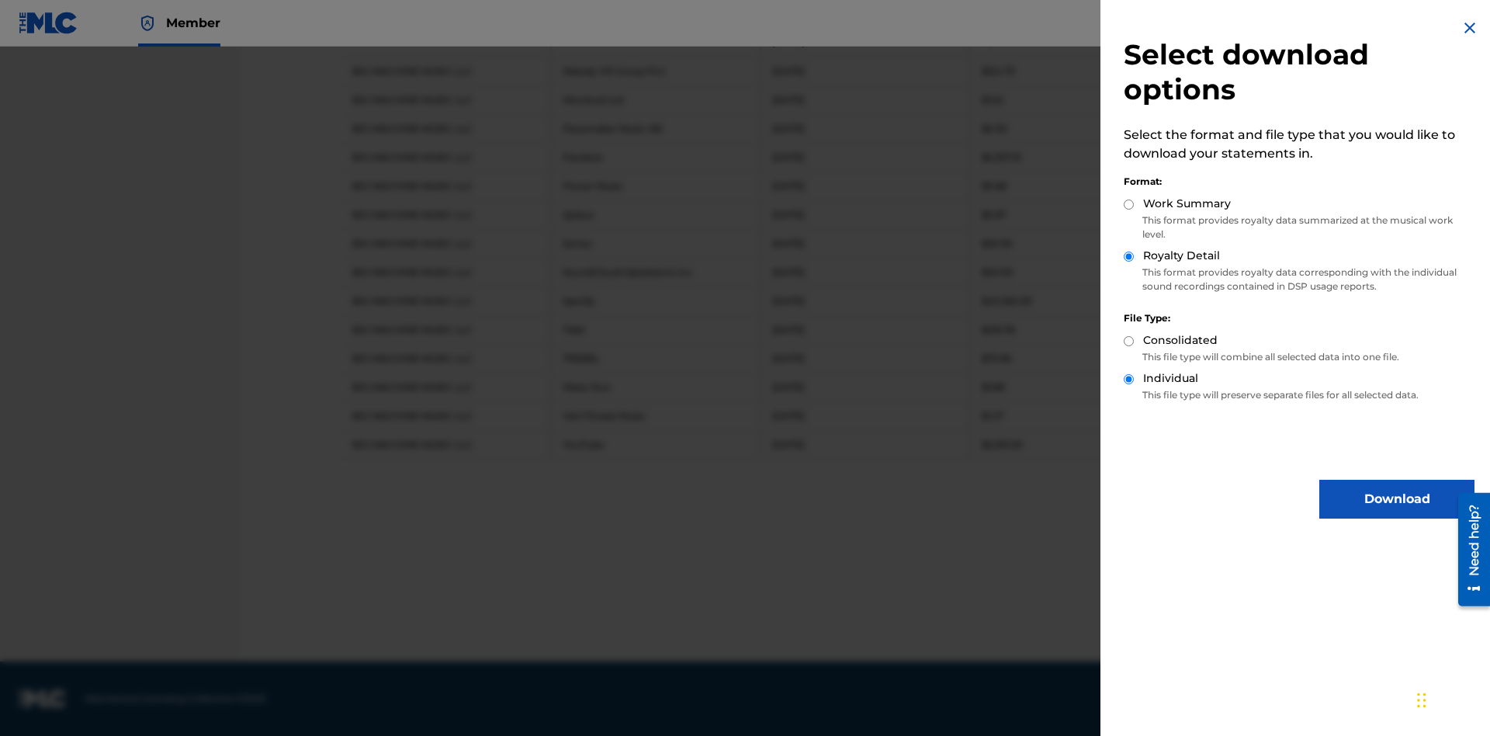
click at [1397, 499] on button "Download" at bounding box center [1396, 498] width 155 height 39
